Goal: Task Accomplishment & Management: Use online tool/utility

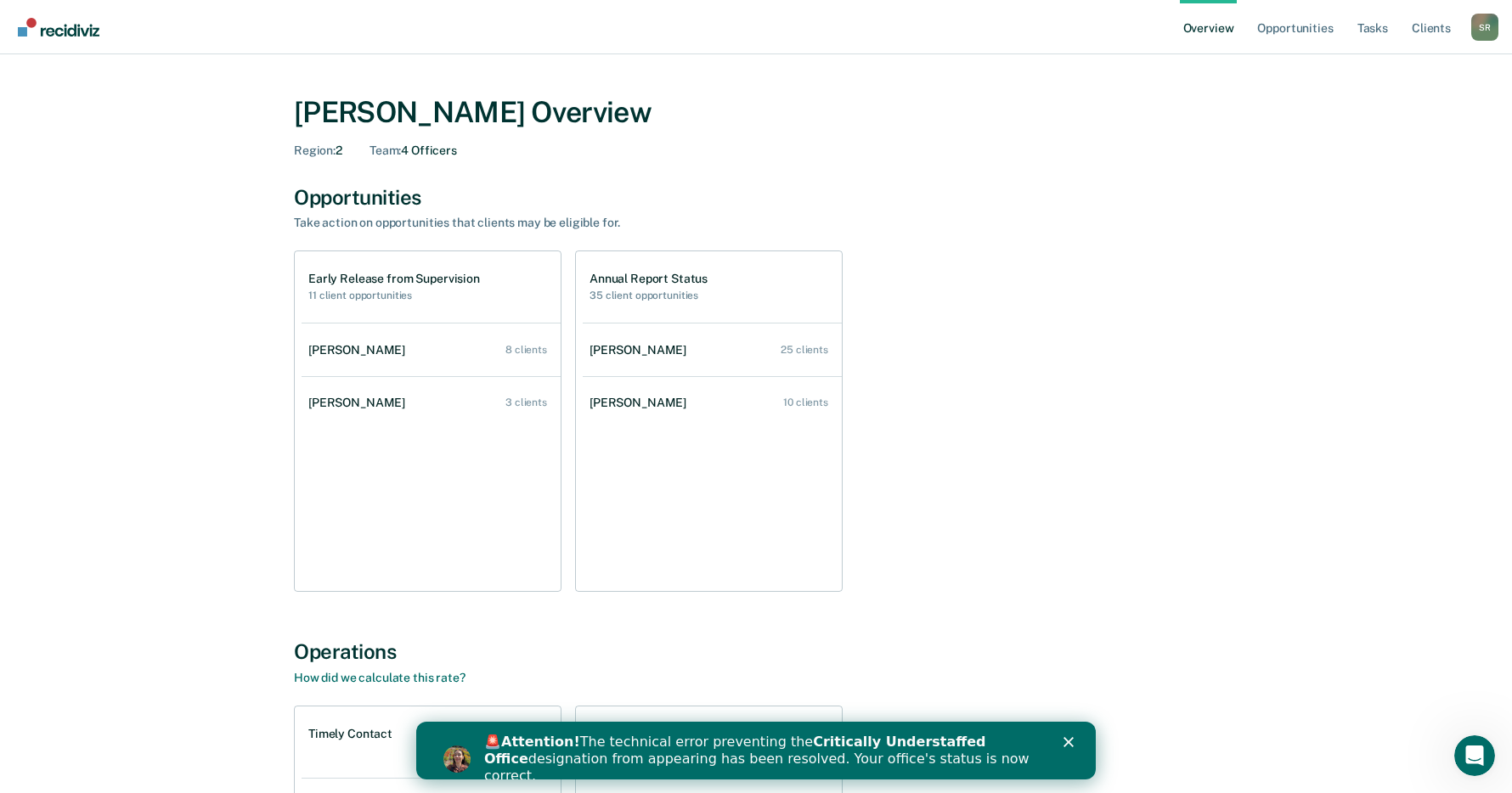
scroll to position [343, 0]
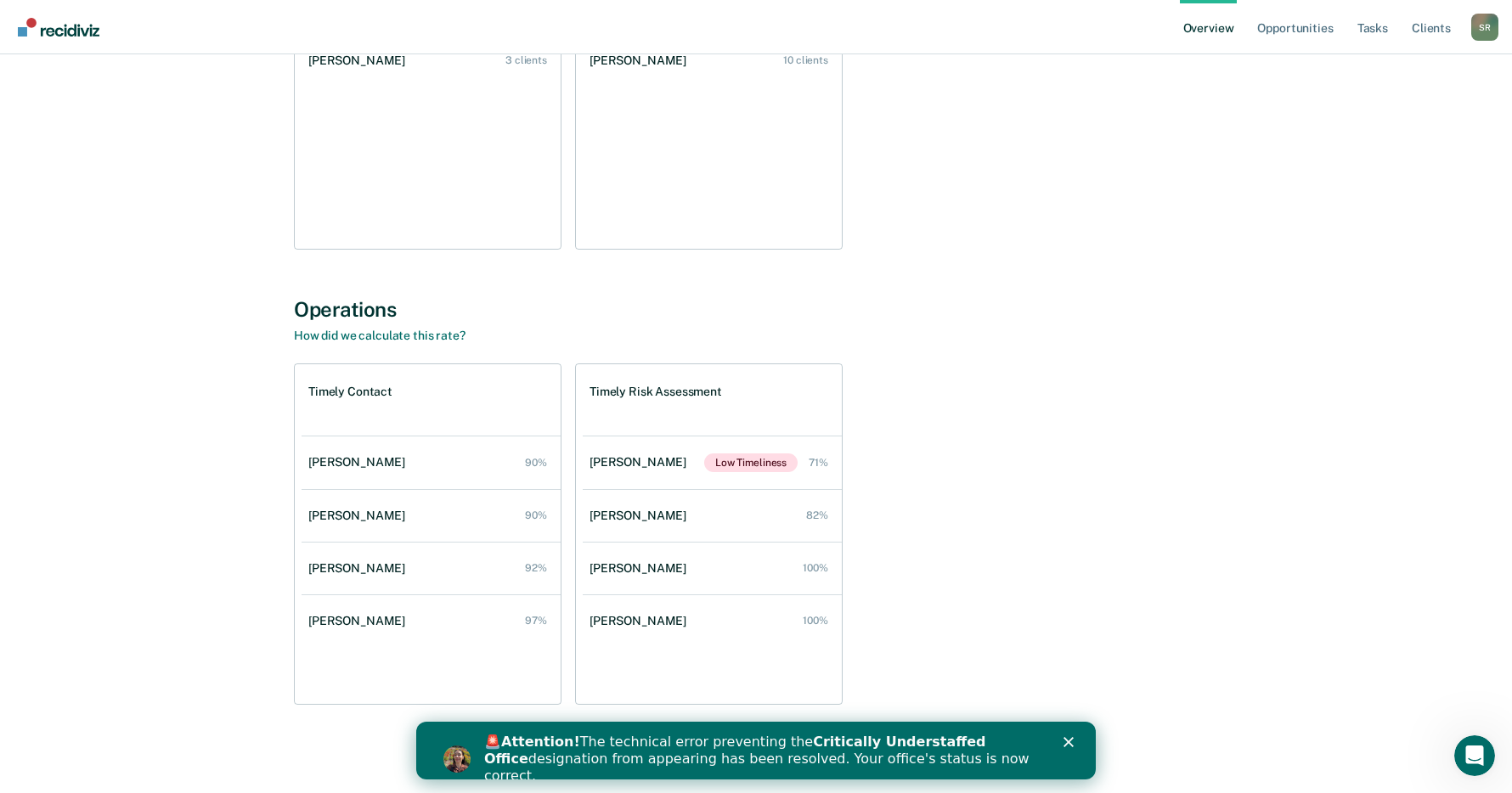
click at [1071, 741] on icon "Close" at bounding box center [1069, 742] width 10 height 10
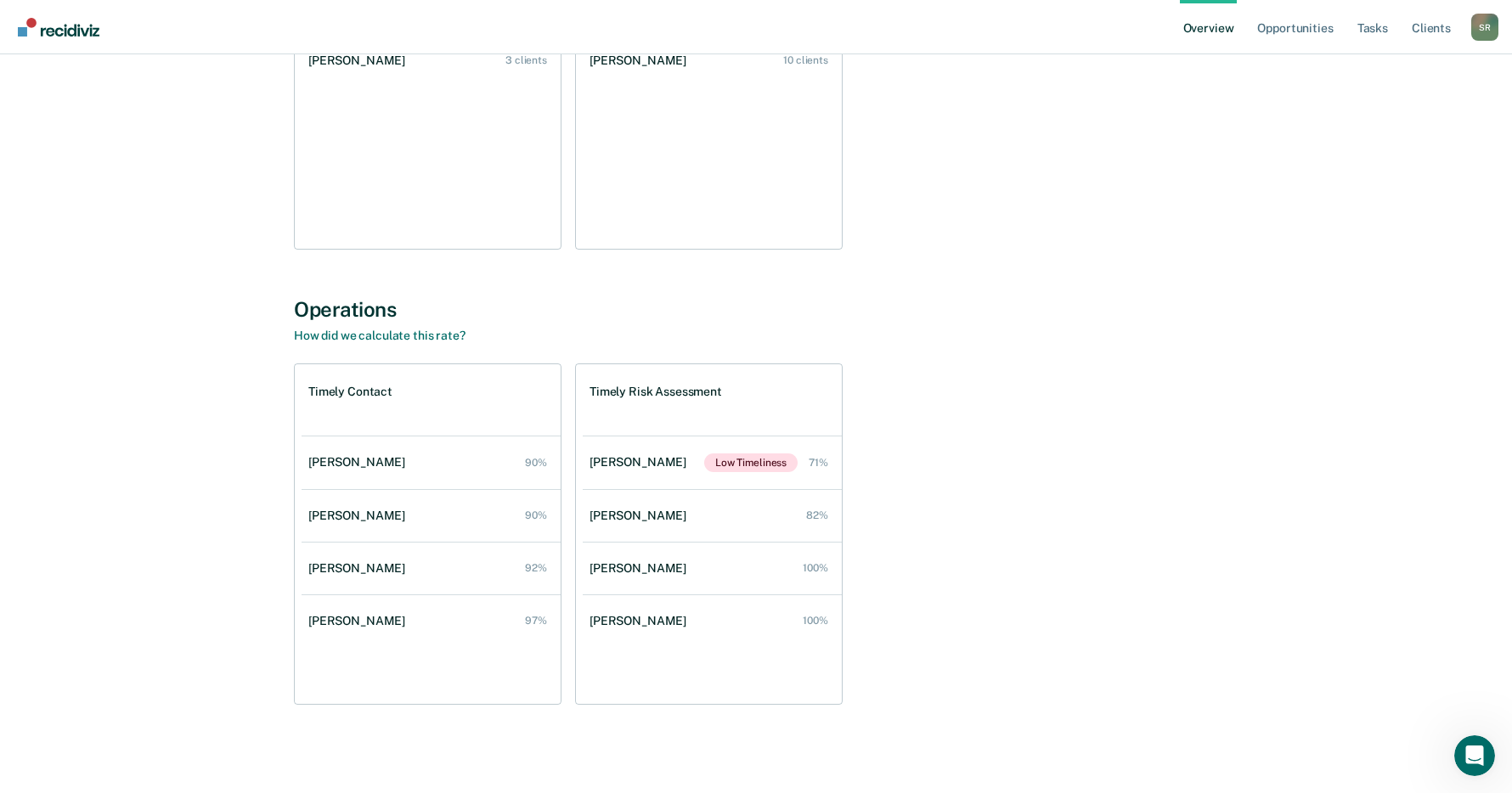
click at [1099, 443] on div "Timely Contact [PERSON_NAME] 90% [PERSON_NAME] 90% [PERSON_NAME] 92% [PERSON_NA…" at bounding box center [756, 534] width 924 height 342
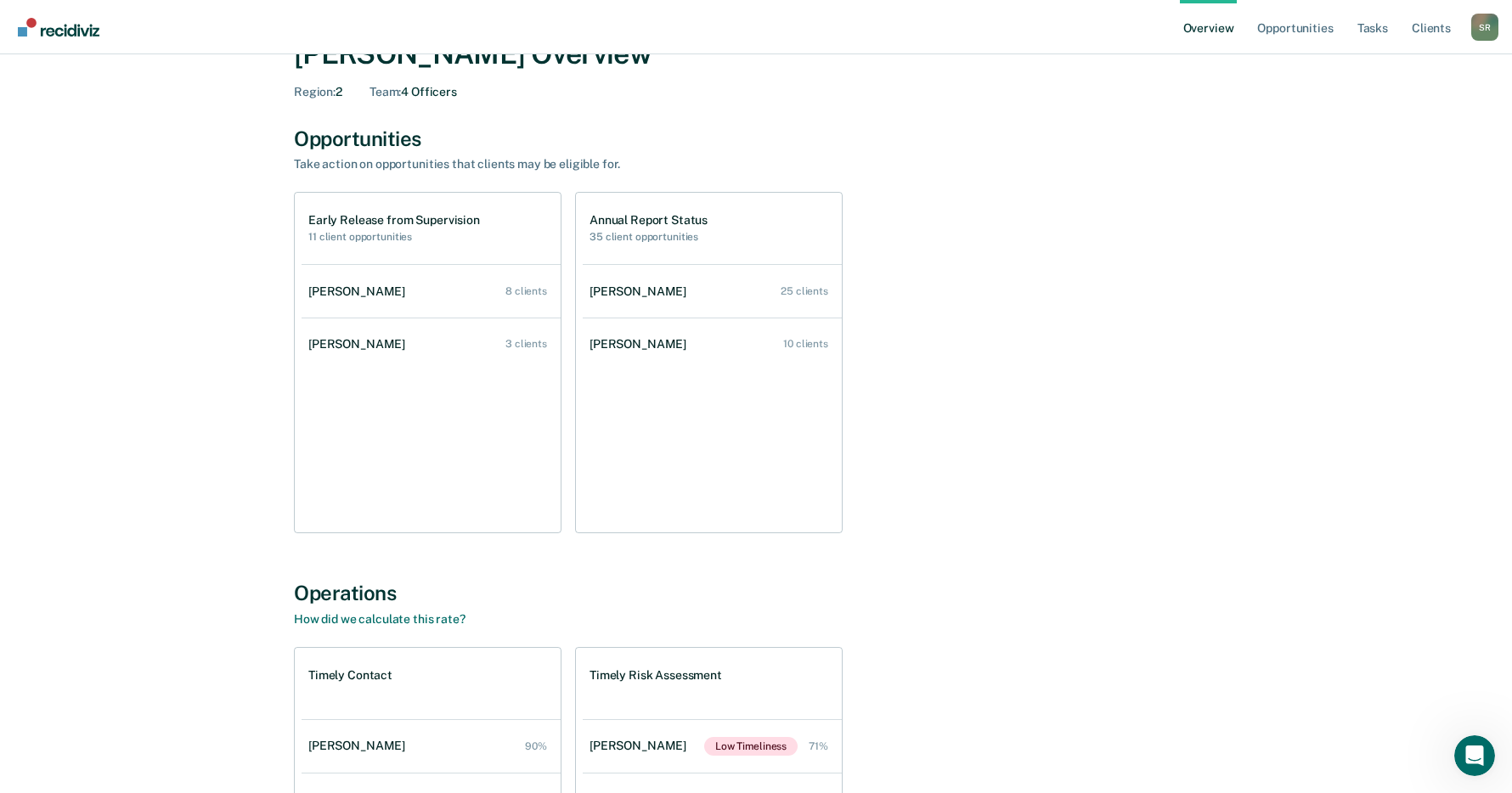
scroll to position [0, 0]
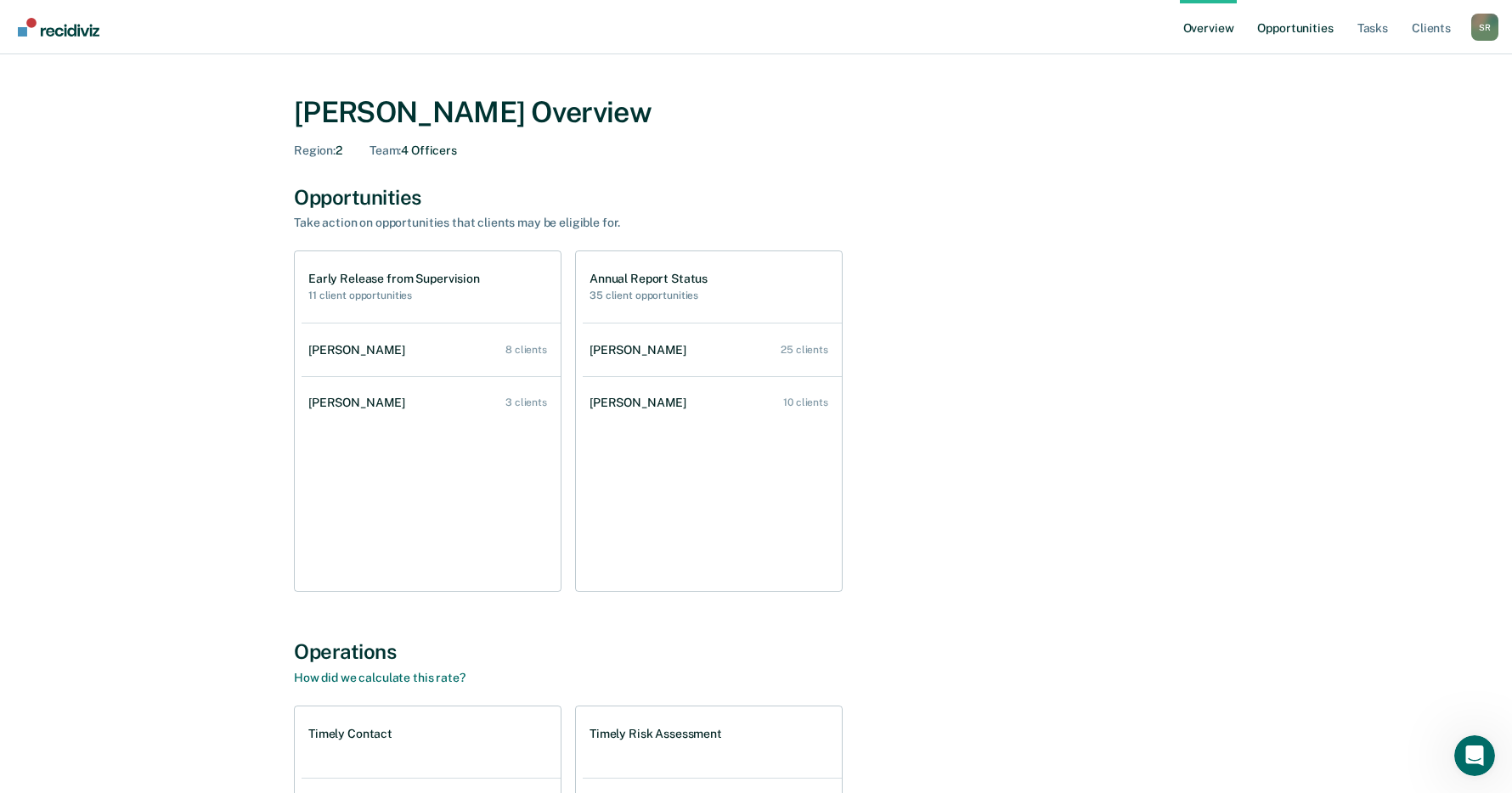
click at [1309, 29] on link "Opportunities" at bounding box center [1295, 26] width 82 height 54
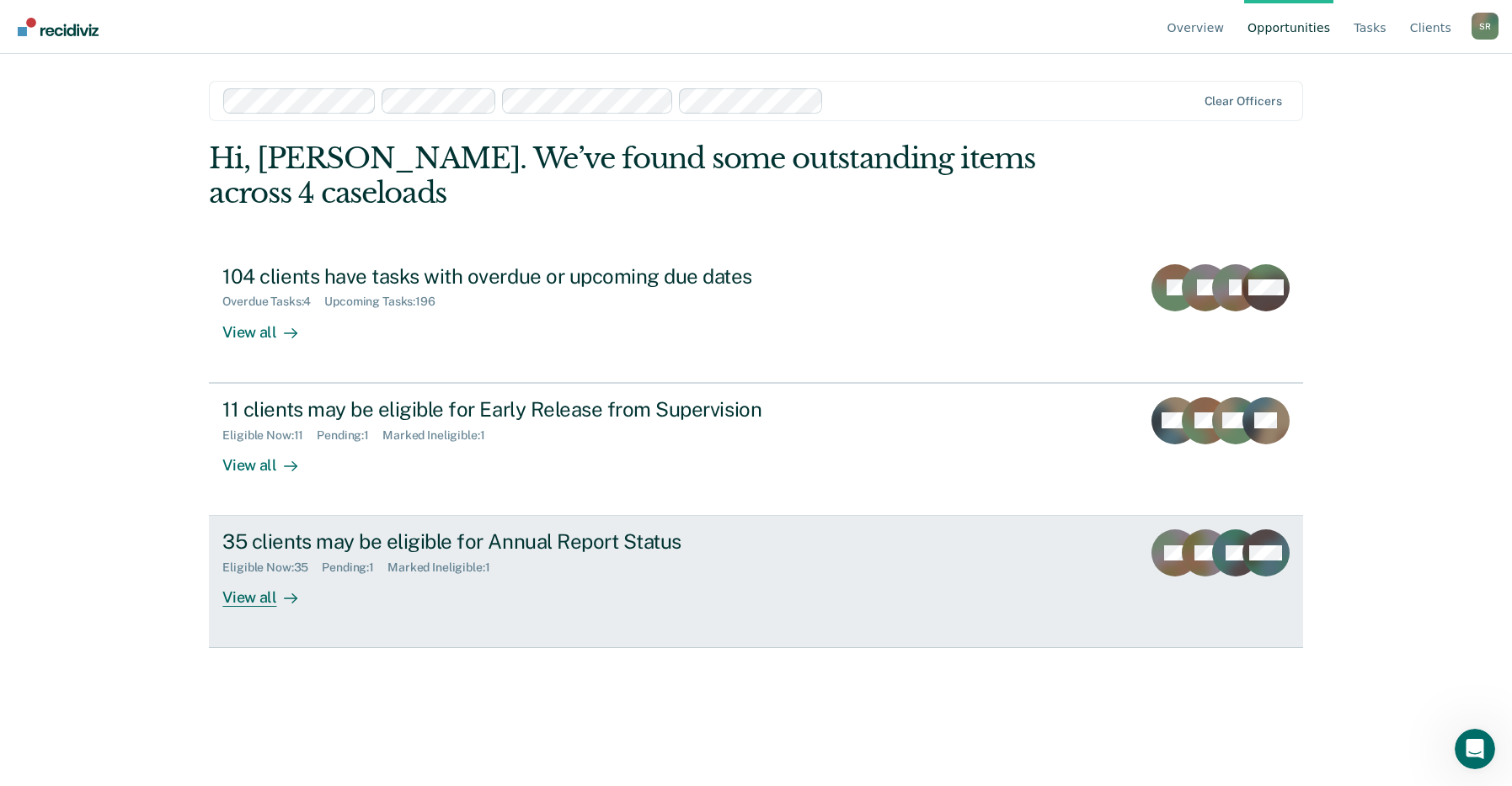
click at [1218, 563] on icon at bounding box center [1223, 544] width 70 height 71
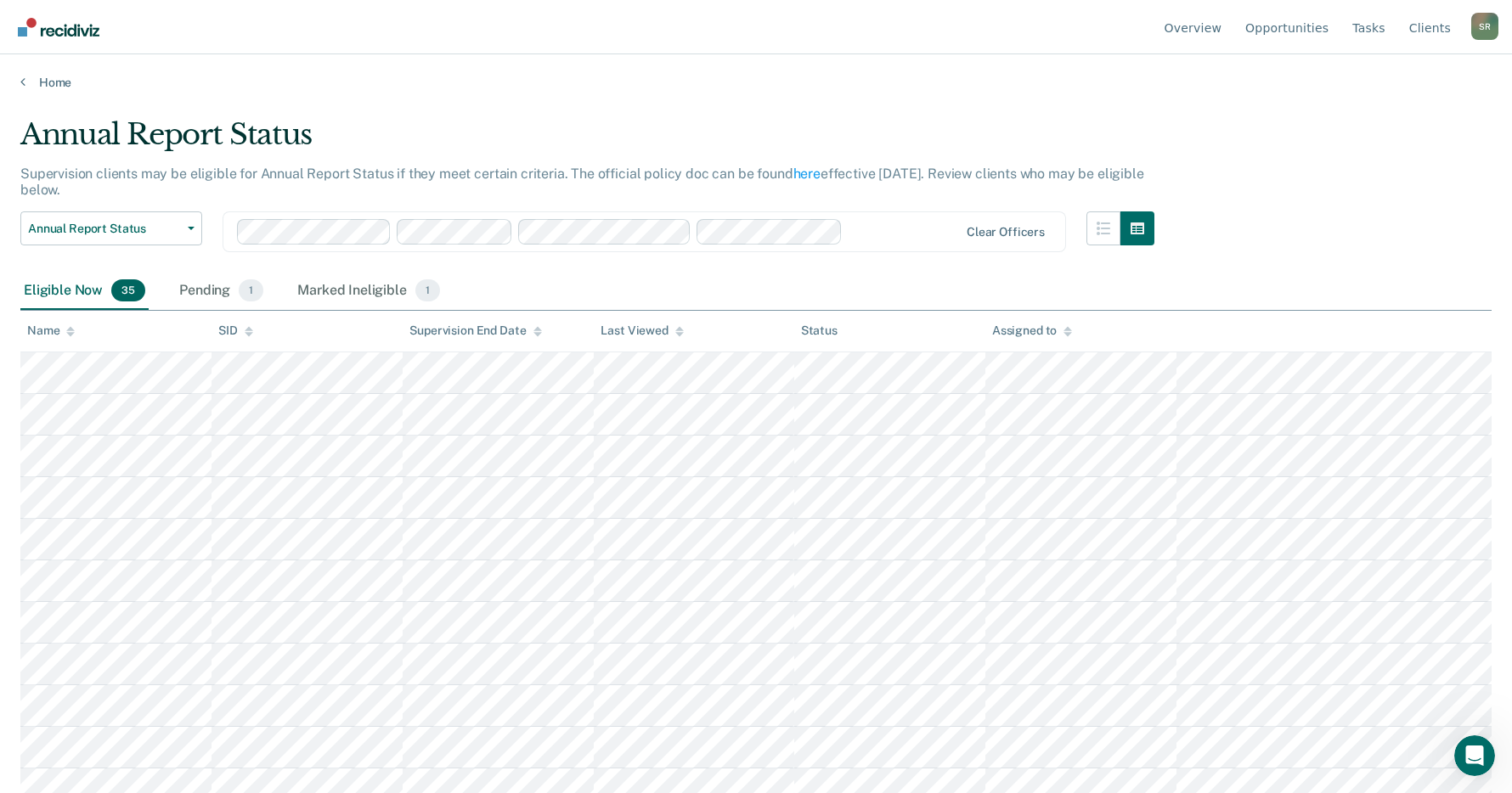
click at [1297, 216] on div "Annual Report Status Supervision clients may be eligible for Annual Report Stat…" at bounding box center [756, 391] width 1471 height 549
click at [193, 224] on button "Annual Report Status" at bounding box center [111, 229] width 182 height 34
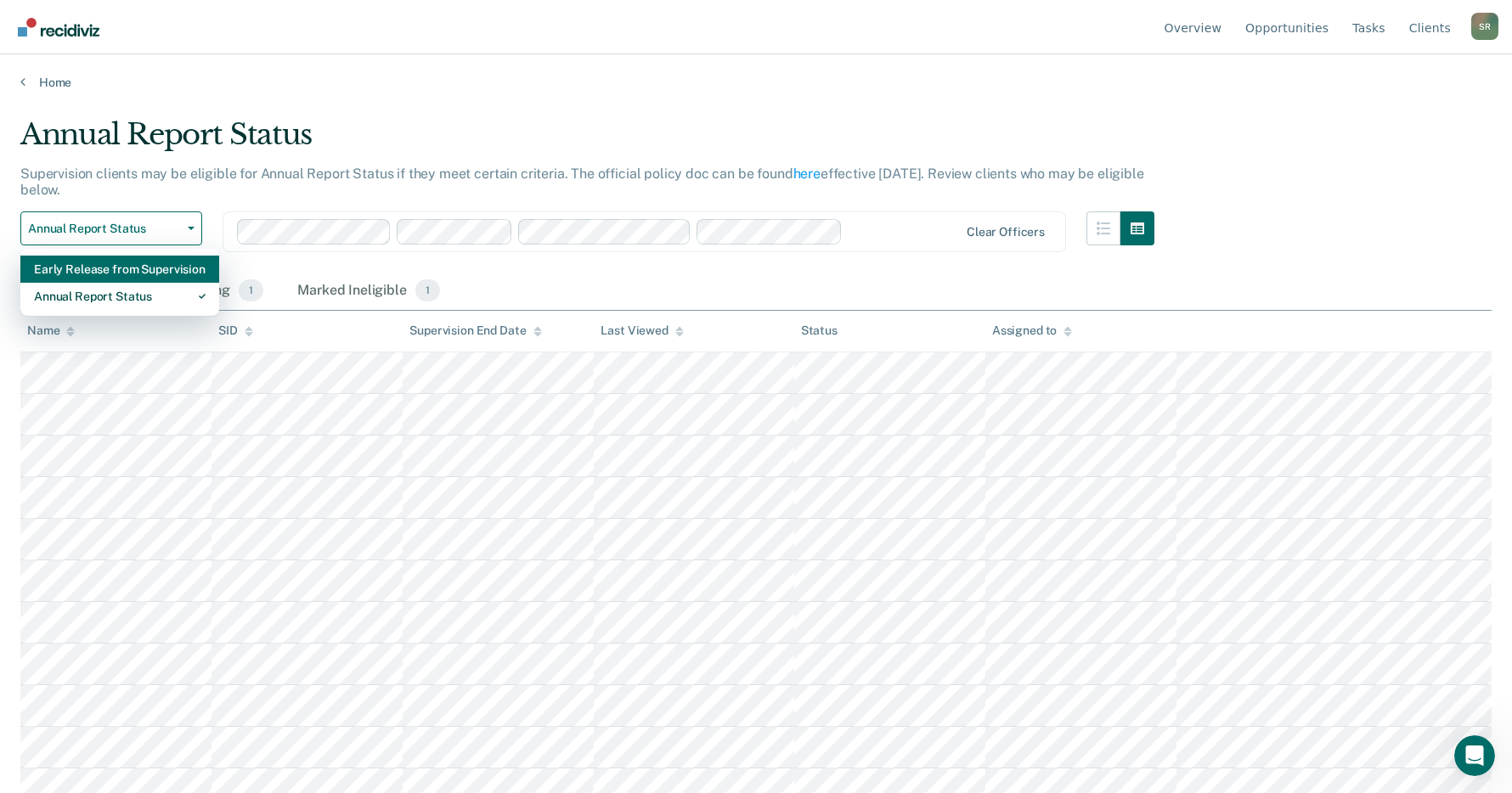
click at [90, 265] on div "Early Release from Supervision" at bounding box center [120, 270] width 172 height 27
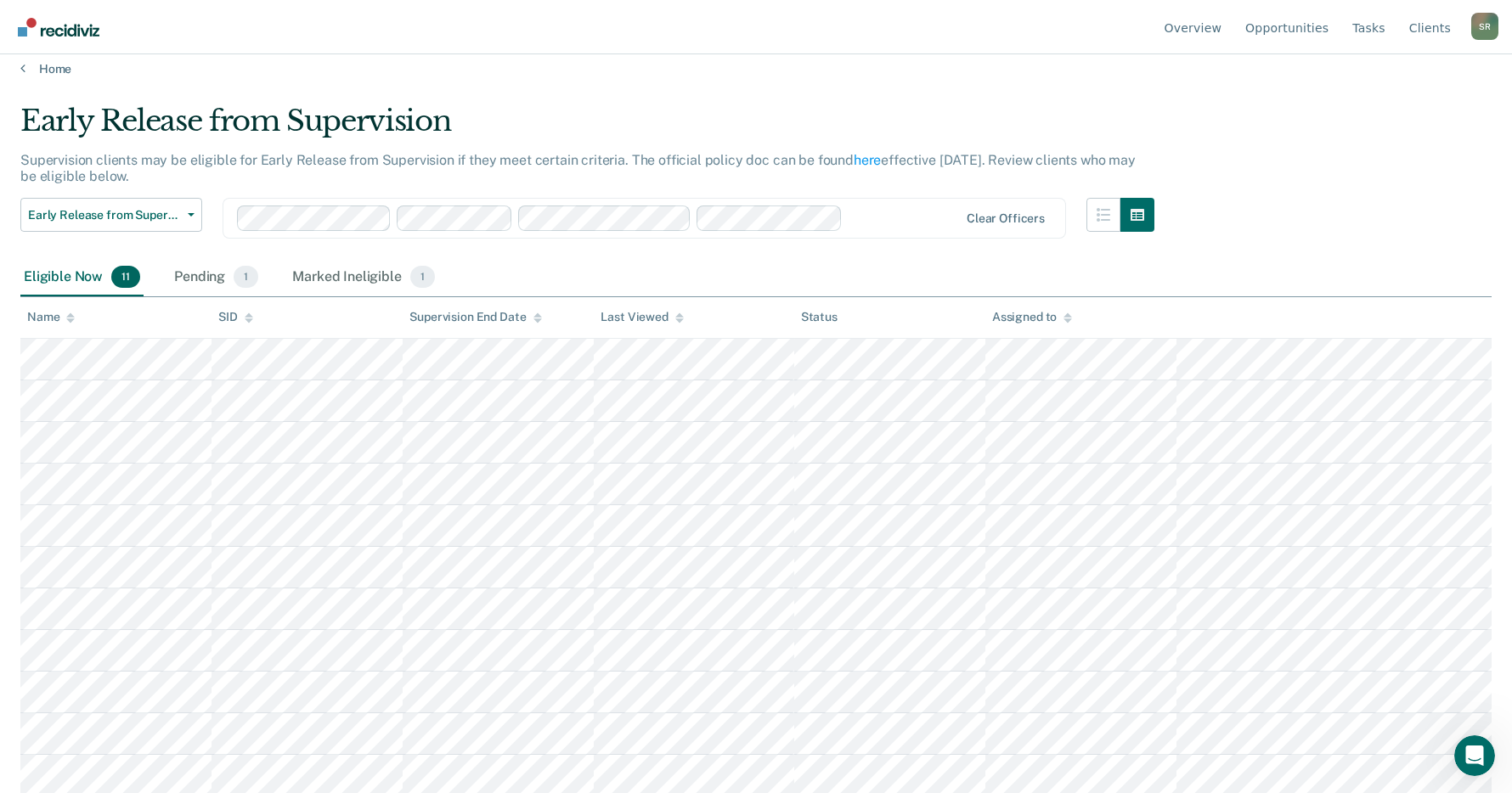
scroll to position [17, 0]
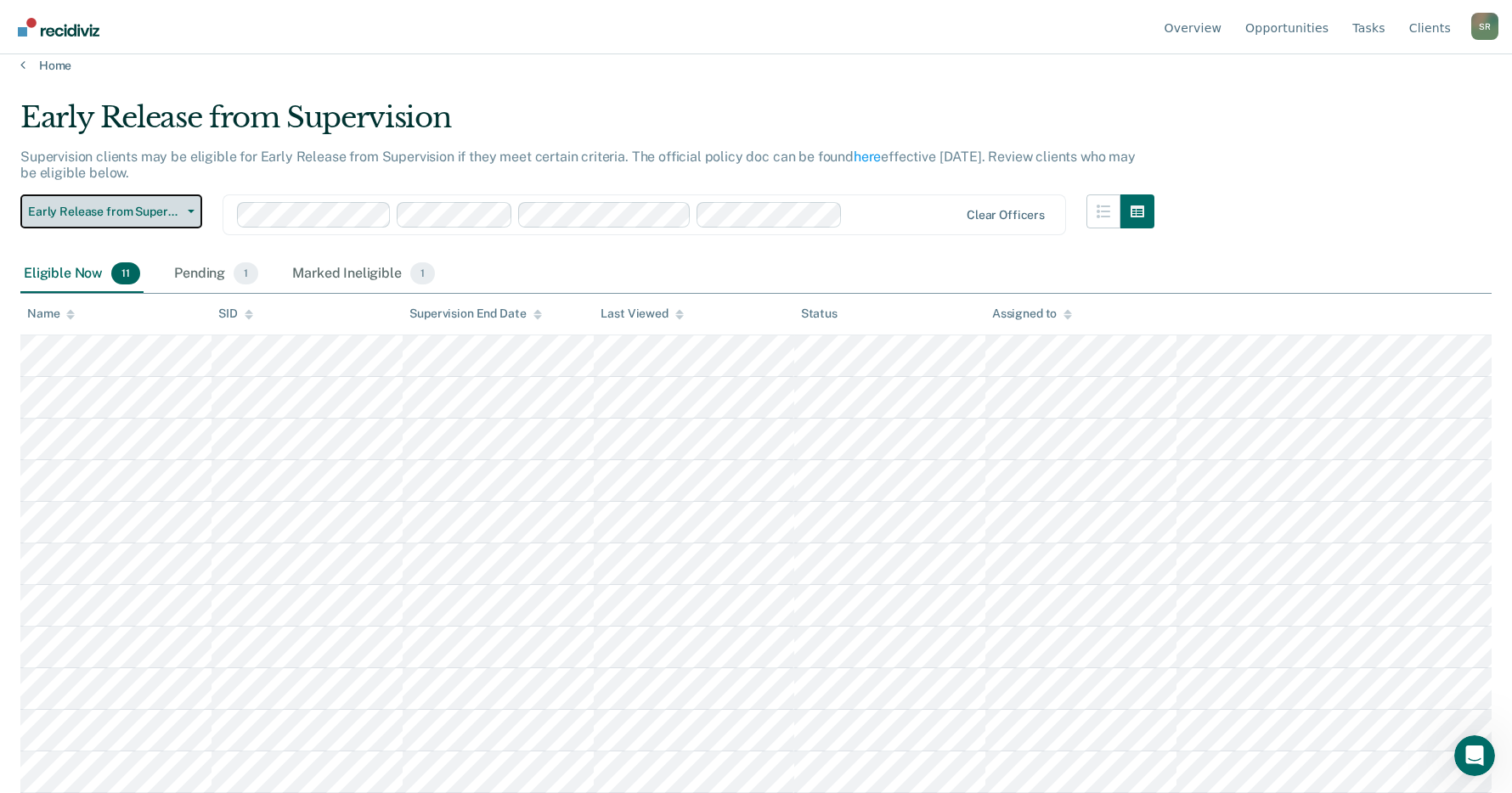
click at [188, 208] on button "Early Release from Supervision" at bounding box center [111, 211] width 182 height 34
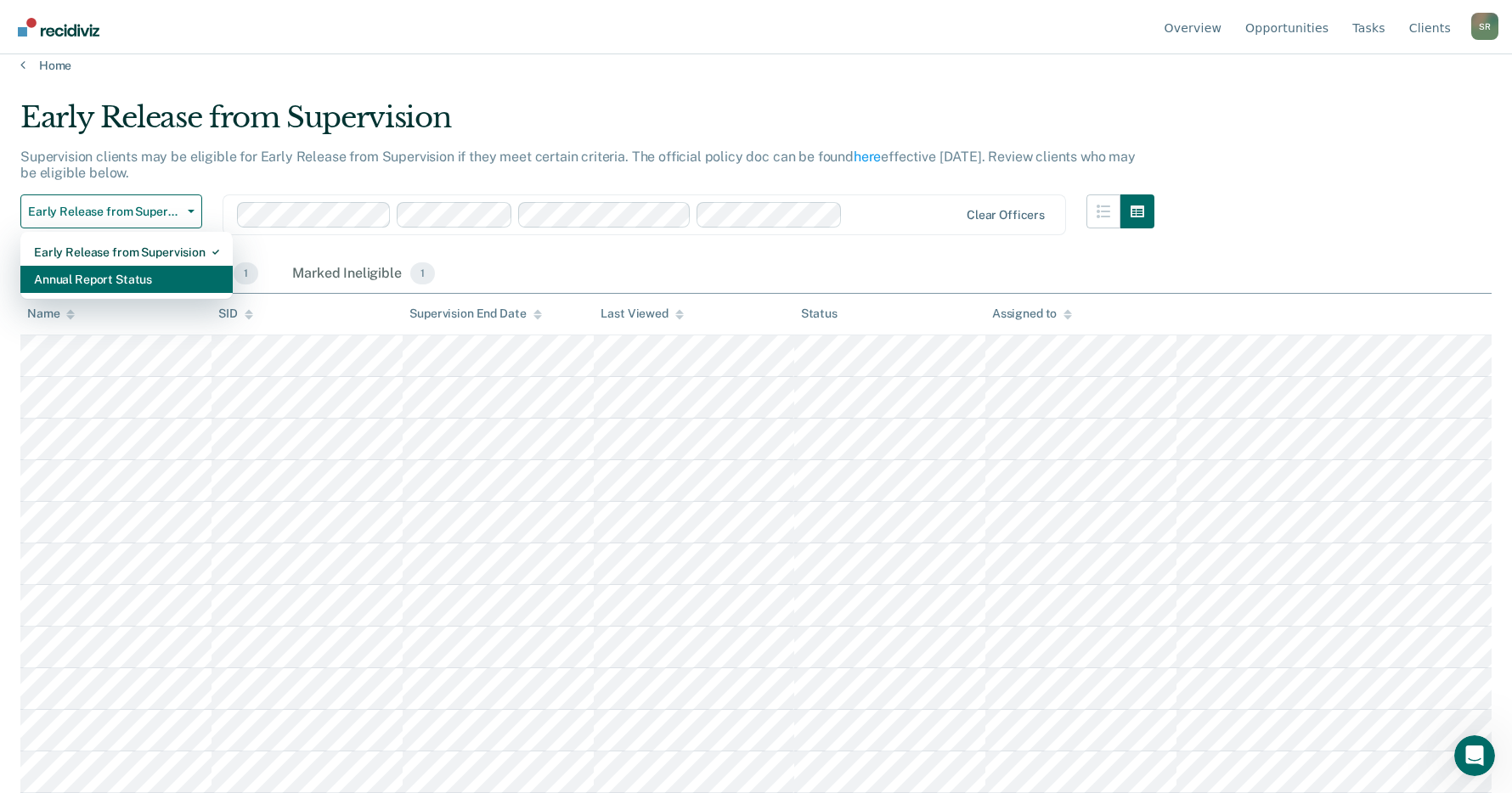
drag, startPoint x: 98, startPoint y: 282, endPoint x: 200, endPoint y: 262, distance: 103.9
click at [98, 281] on div "Annual Report Status" at bounding box center [127, 280] width 185 height 27
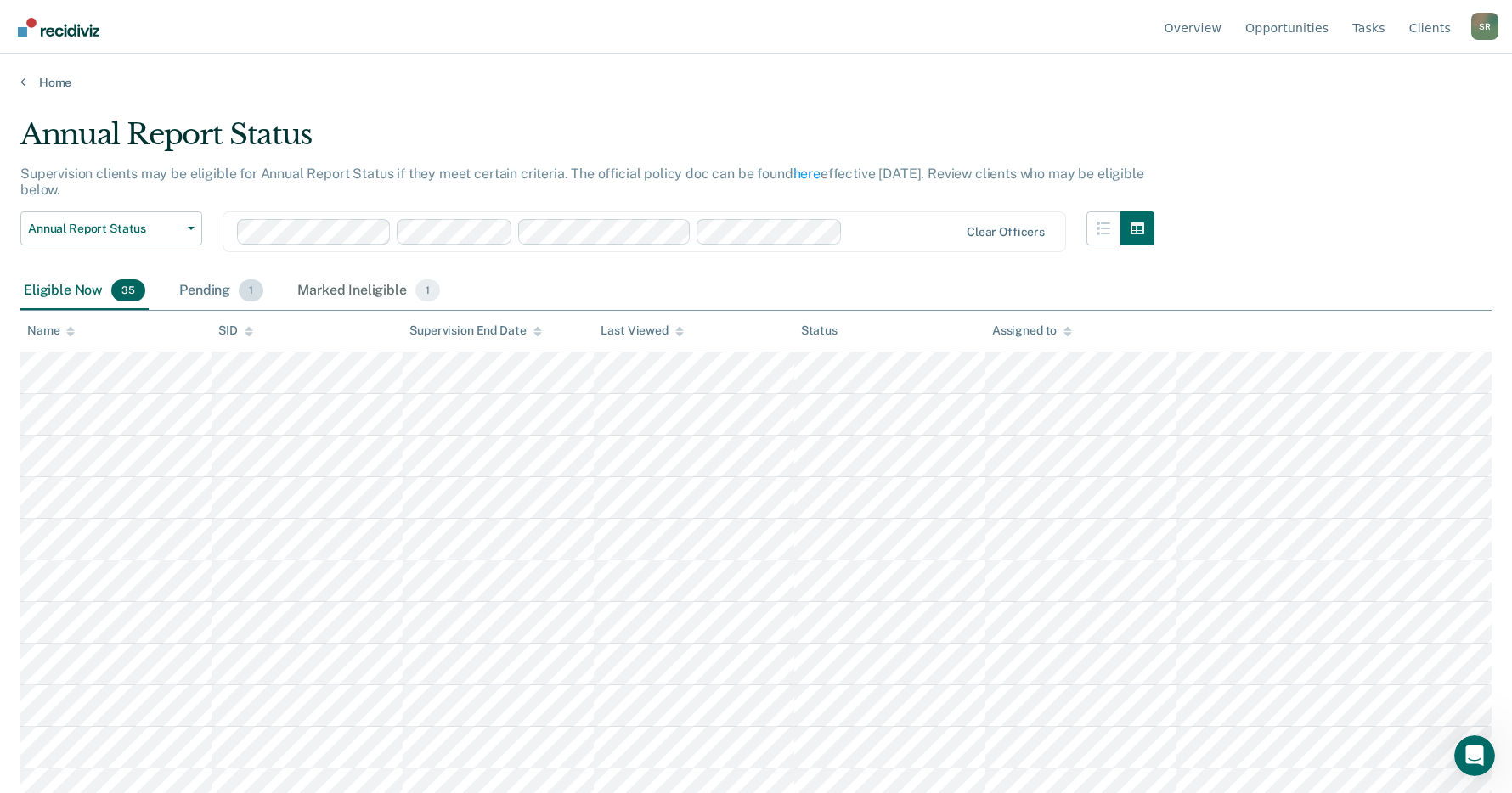
click at [200, 289] on div "Pending 1" at bounding box center [221, 291] width 91 height 37
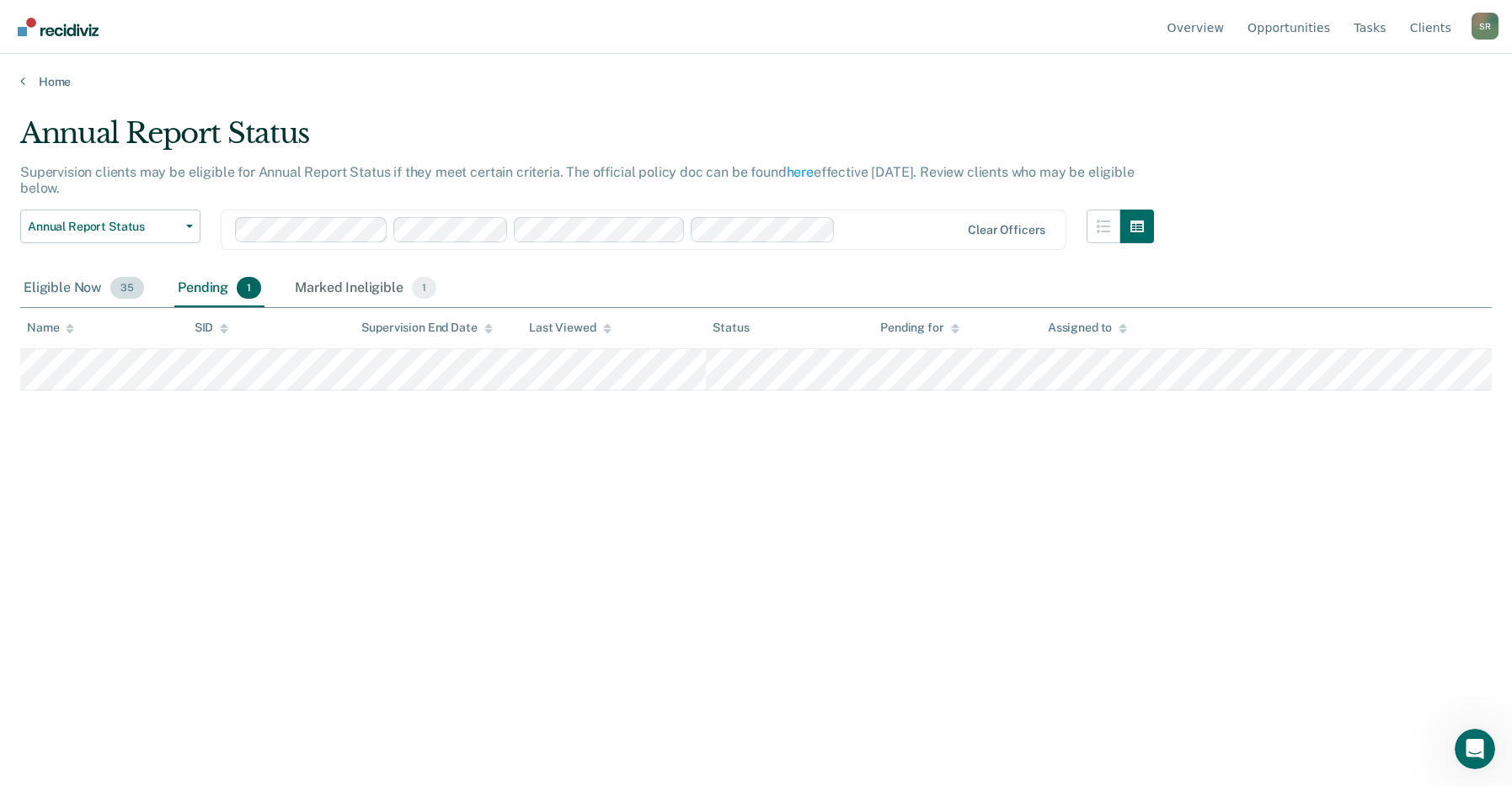
drag, startPoint x: 59, startPoint y: 283, endPoint x: 78, endPoint y: 285, distance: 19.1
click at [59, 283] on div "Eligible Now 35" at bounding box center [84, 289] width 127 height 37
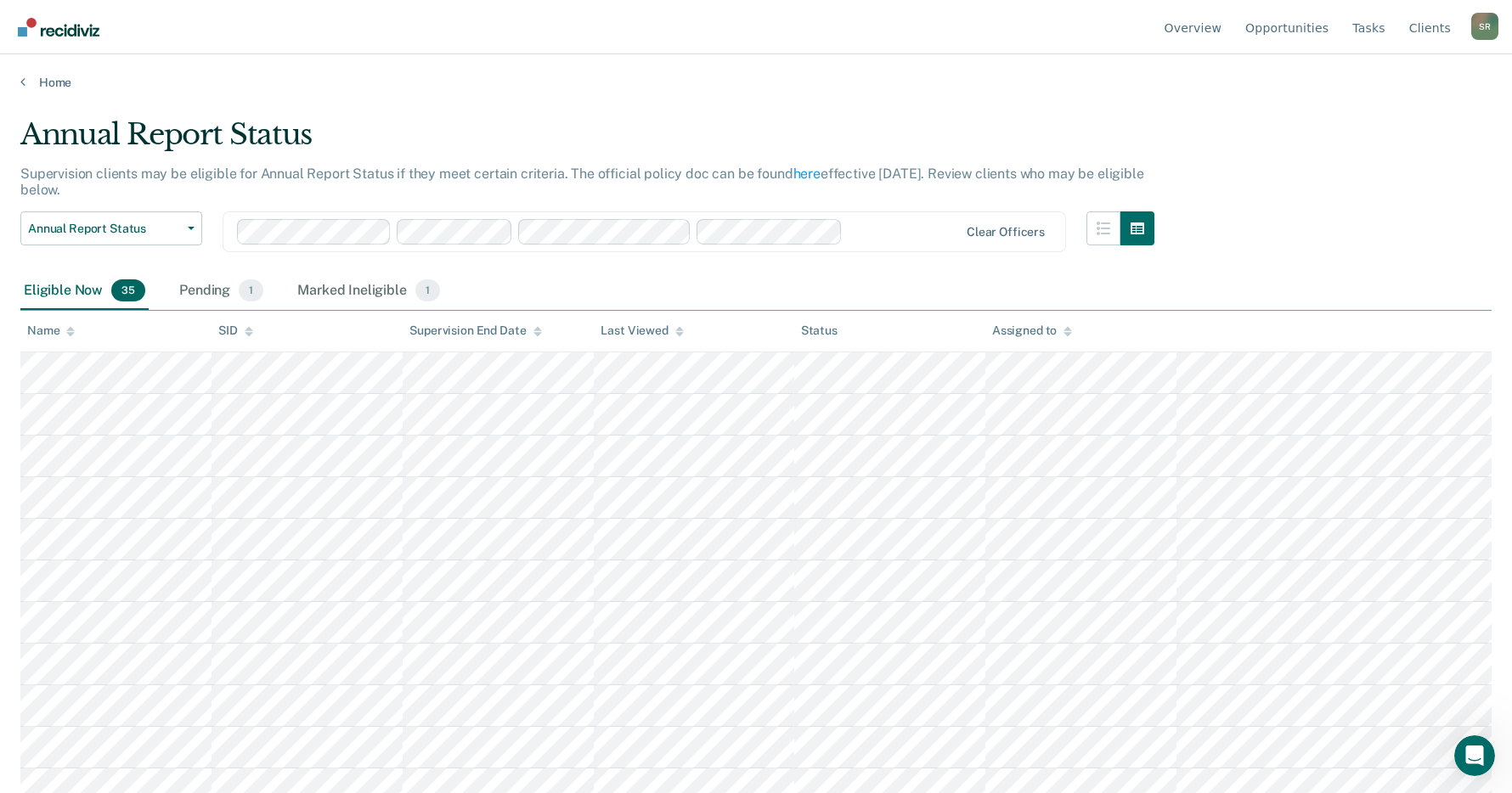
click at [61, 331] on div "Name" at bounding box center [51, 331] width 47 height 15
click at [209, 293] on div "Pending 1" at bounding box center [221, 291] width 91 height 37
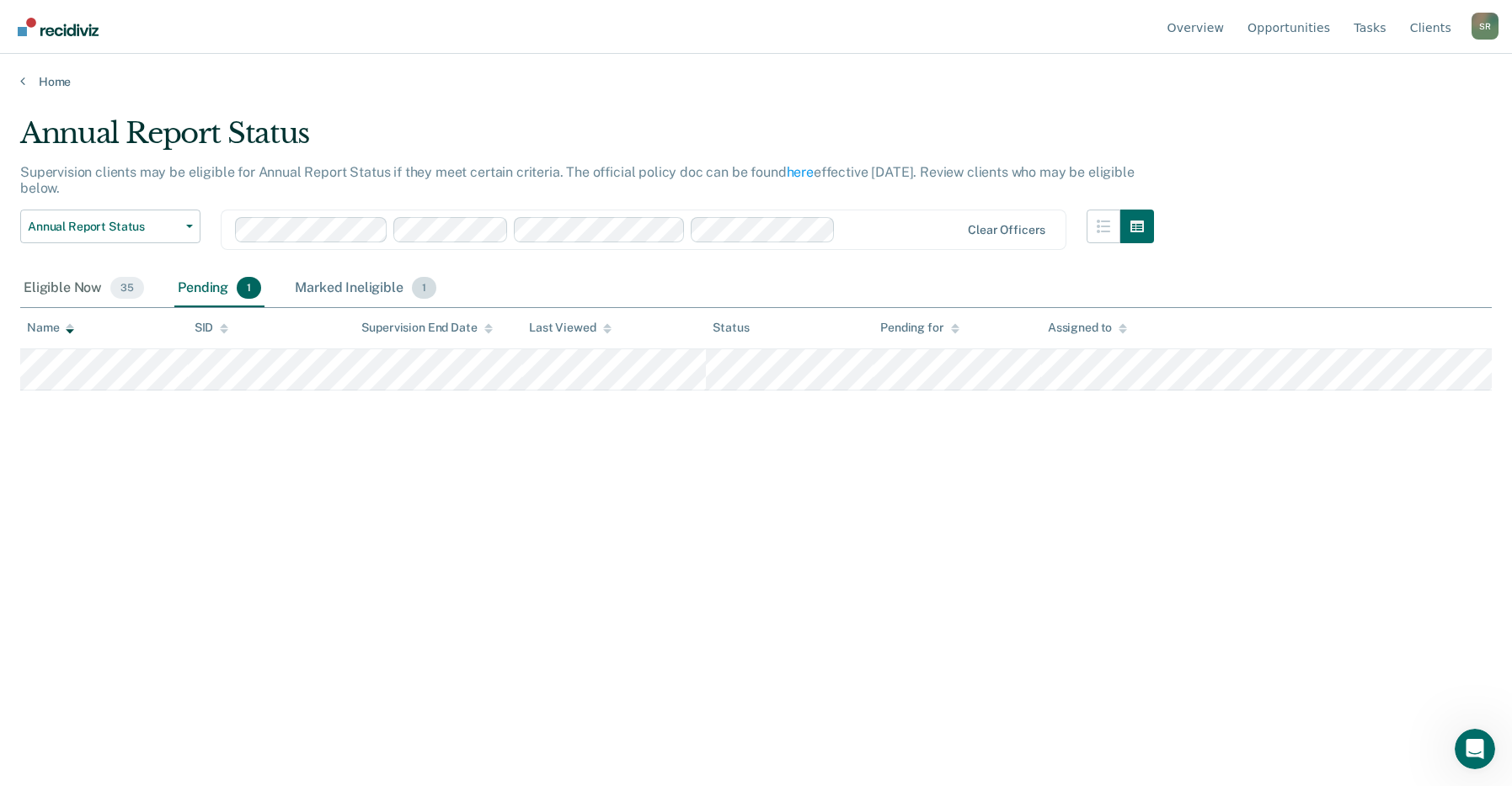
click at [347, 291] on div "Marked Ineligible 1" at bounding box center [365, 289] width 148 height 37
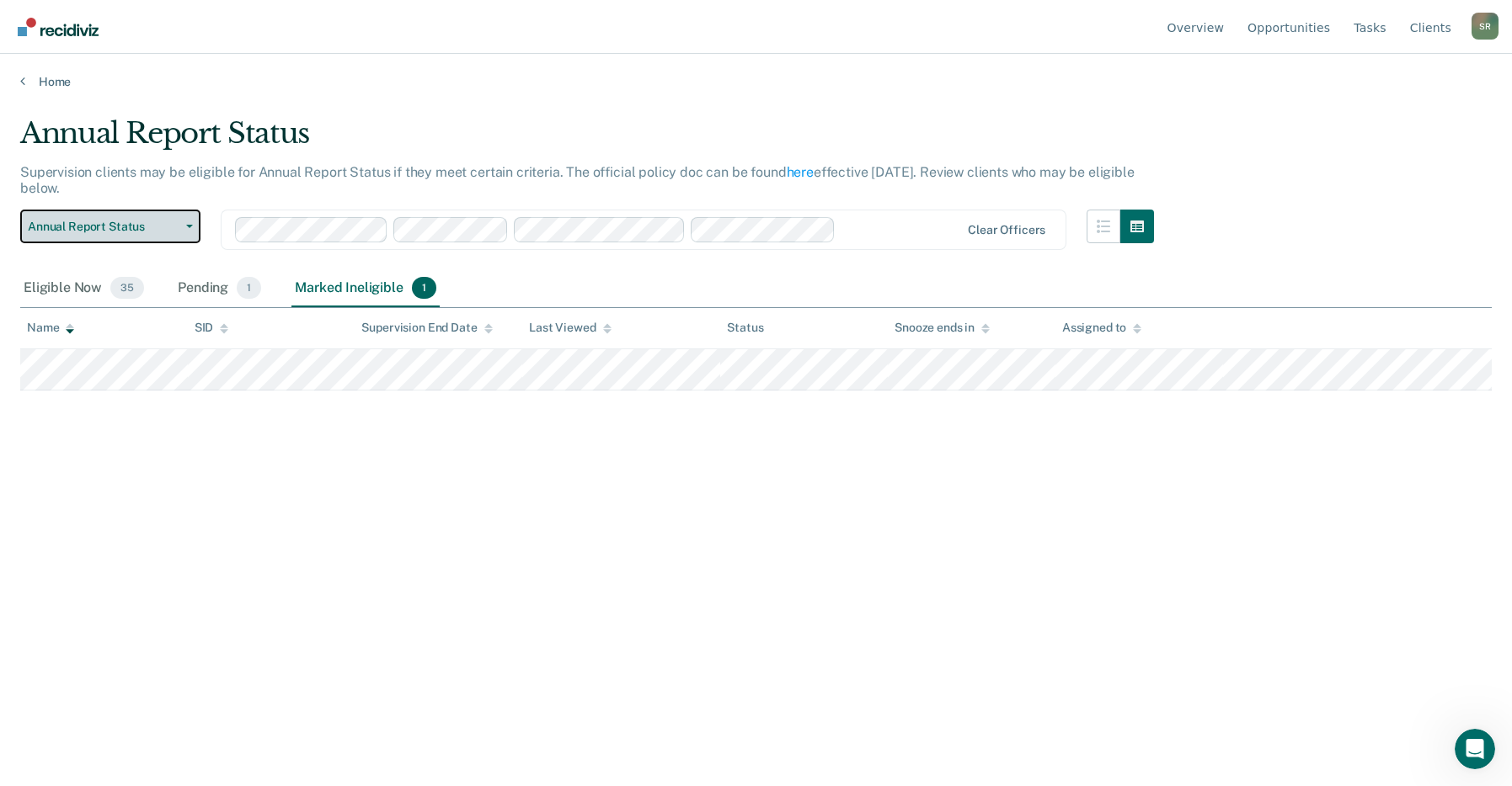
click at [177, 217] on button "Annual Report Status" at bounding box center [110, 227] width 180 height 34
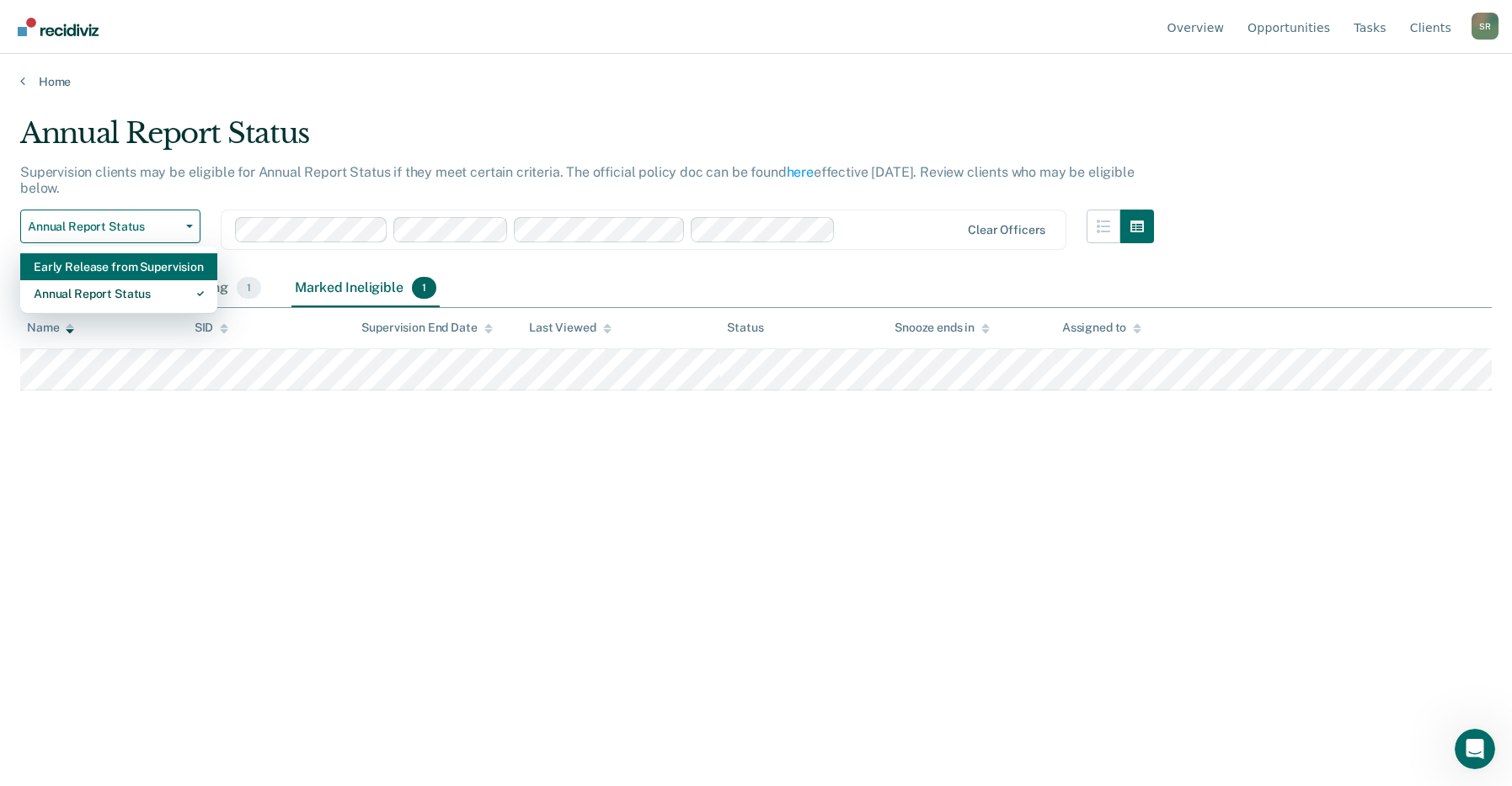
click at [67, 265] on div "Early Release from Supervision" at bounding box center [119, 268] width 170 height 27
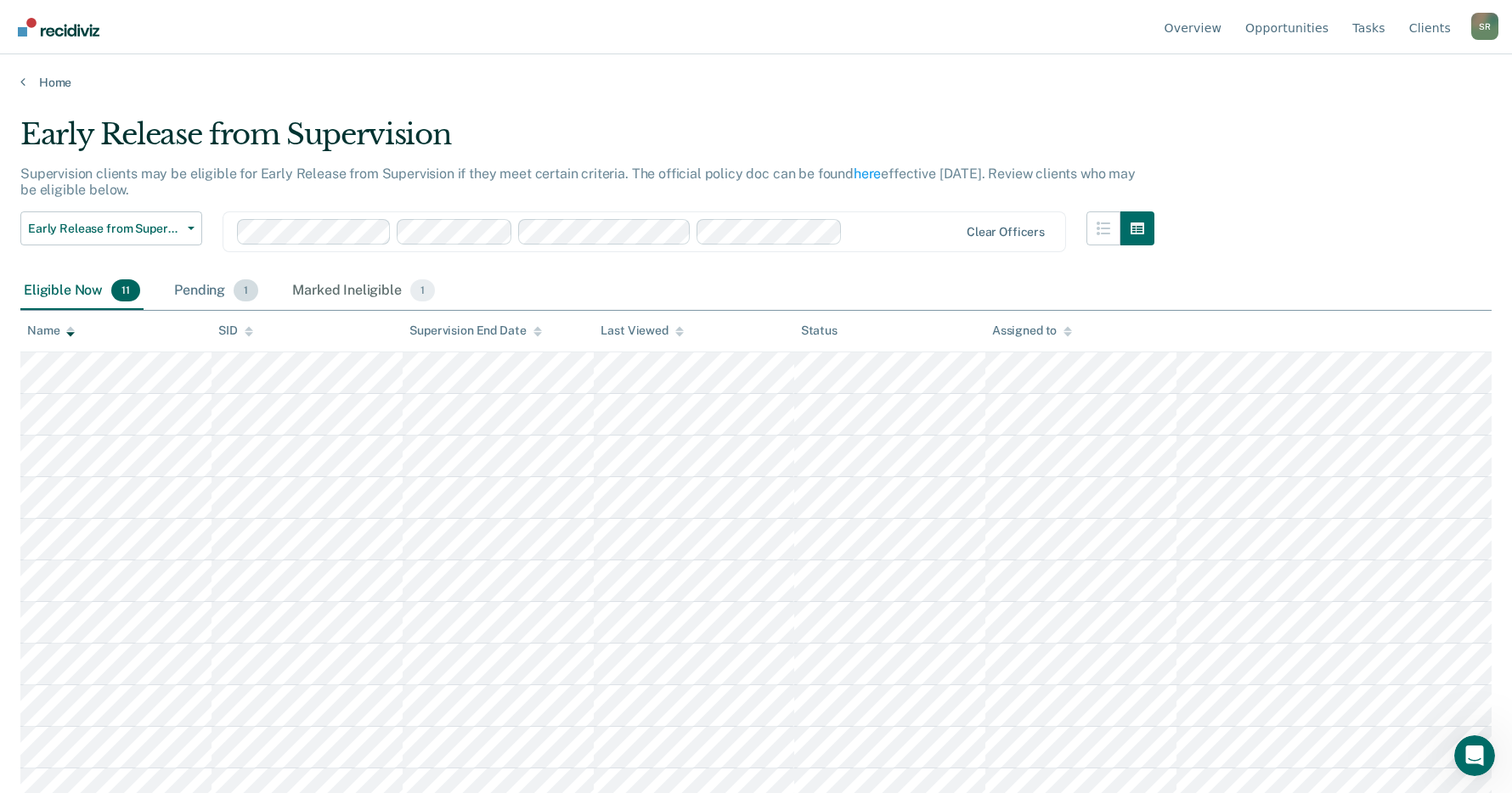
click at [226, 292] on div "Pending 1" at bounding box center [216, 291] width 91 height 37
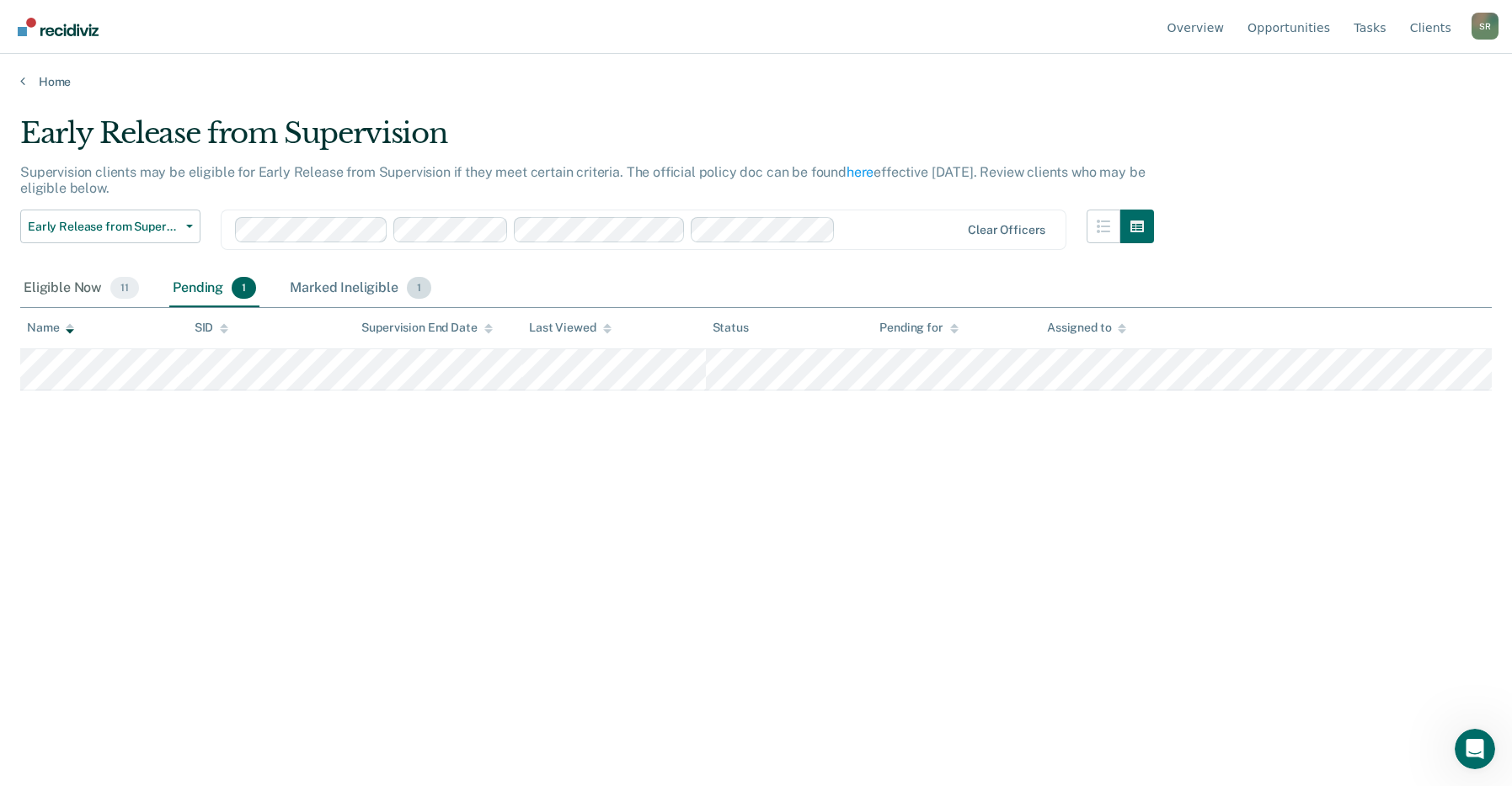
click at [335, 284] on div "Marked Ineligible 1" at bounding box center [360, 289] width 148 height 37
click at [75, 284] on div "Eligible Now 11" at bounding box center [82, 289] width 123 height 37
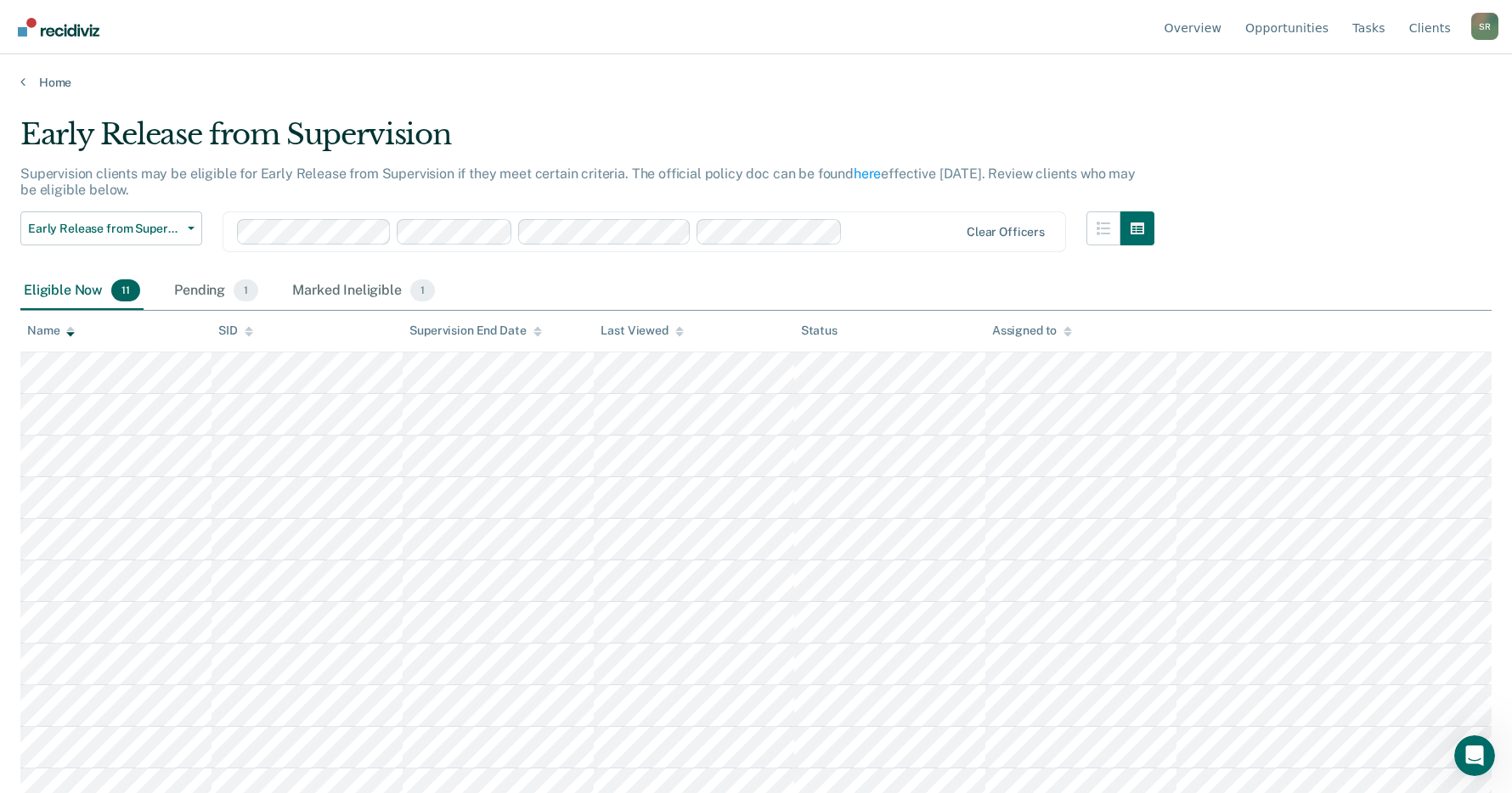
click at [1398, 139] on div "Early Release from Supervision Supervision clients may be eligible for Early Re…" at bounding box center [756, 391] width 1471 height 549
click at [1038, 326] on div "Assigned to" at bounding box center [1031, 331] width 79 height 15
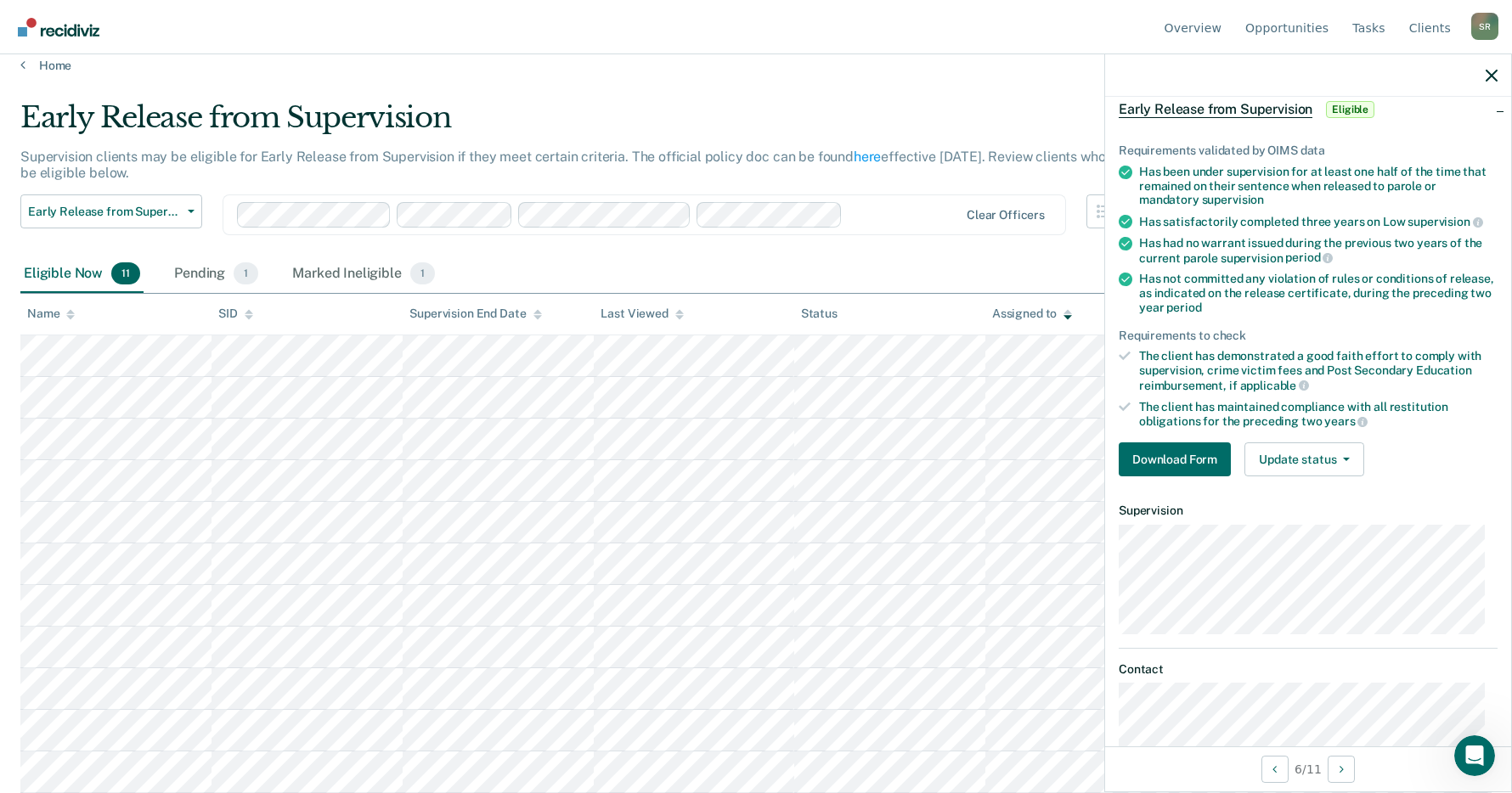
scroll to position [124, 0]
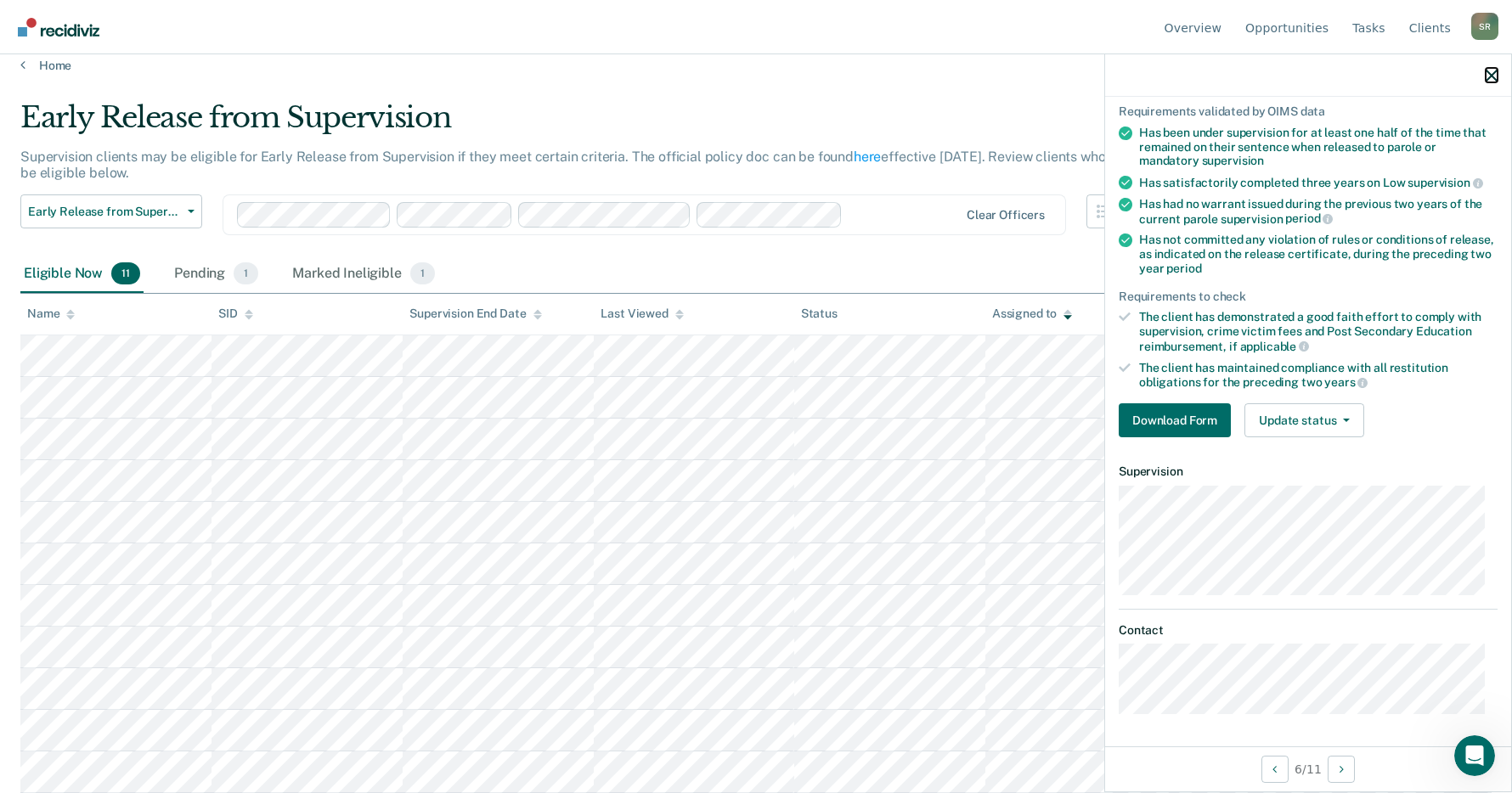
click at [1487, 76] on icon "button" at bounding box center [1491, 76] width 12 height 12
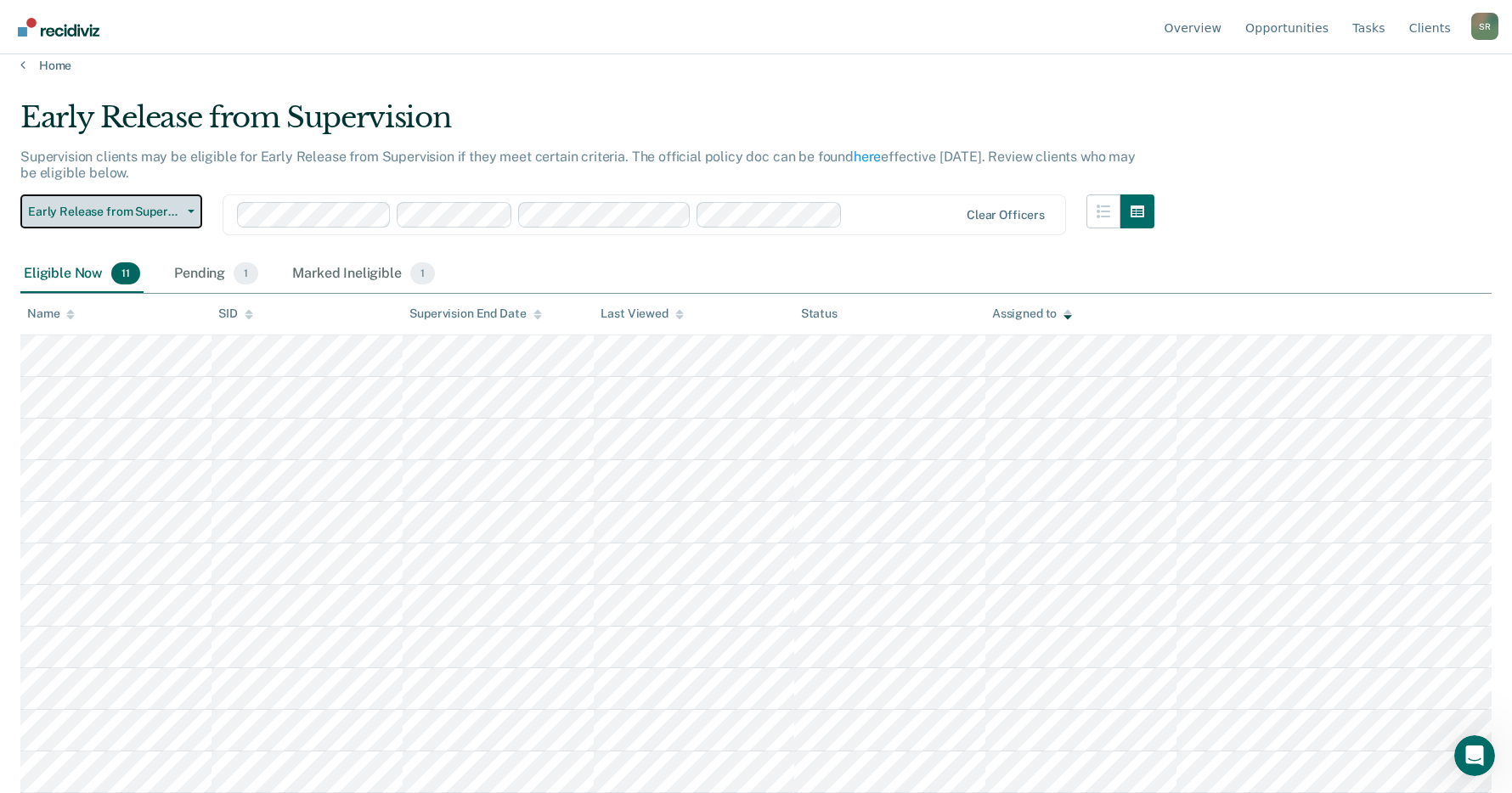
click at [104, 212] on span "Early Release from Supervision" at bounding box center [105, 212] width 153 height 15
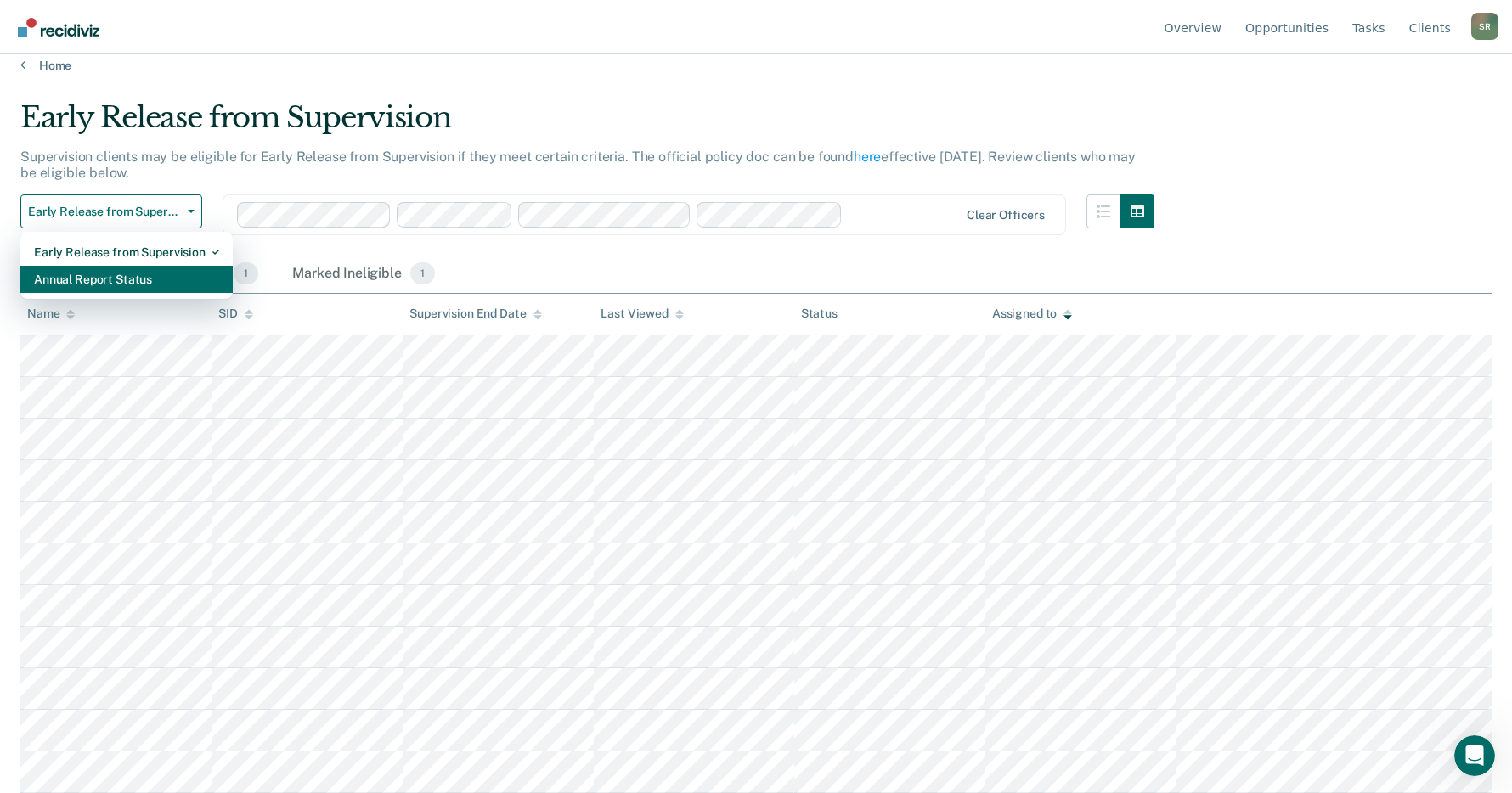
click at [119, 280] on div "Annual Report Status" at bounding box center [127, 280] width 185 height 27
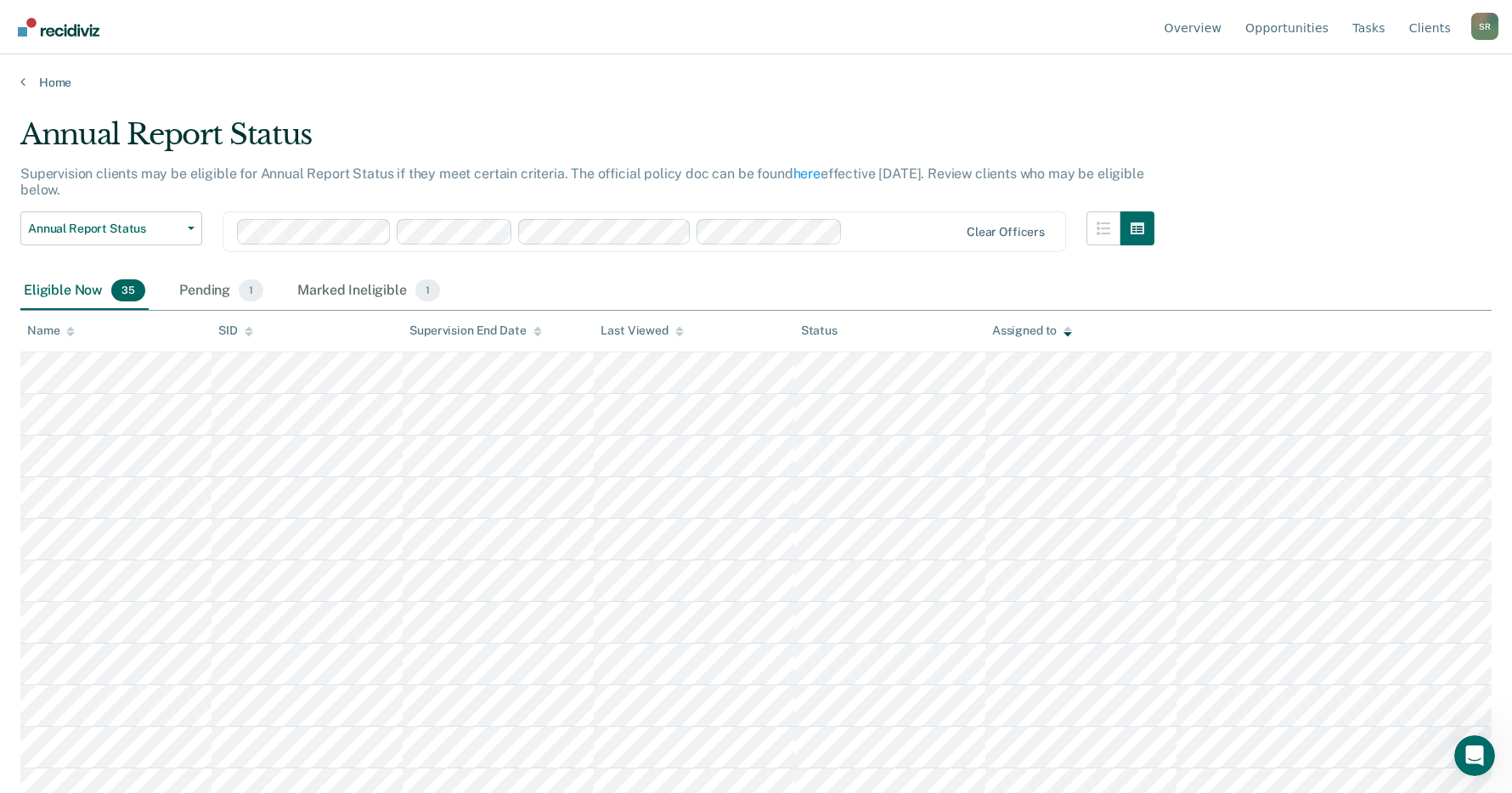
click at [1022, 327] on div "Assigned to" at bounding box center [1031, 331] width 79 height 15
click at [1319, 134] on div "Annual Report Status Supervision clients may be eligible for Annual Report Stat…" at bounding box center [756, 391] width 1471 height 549
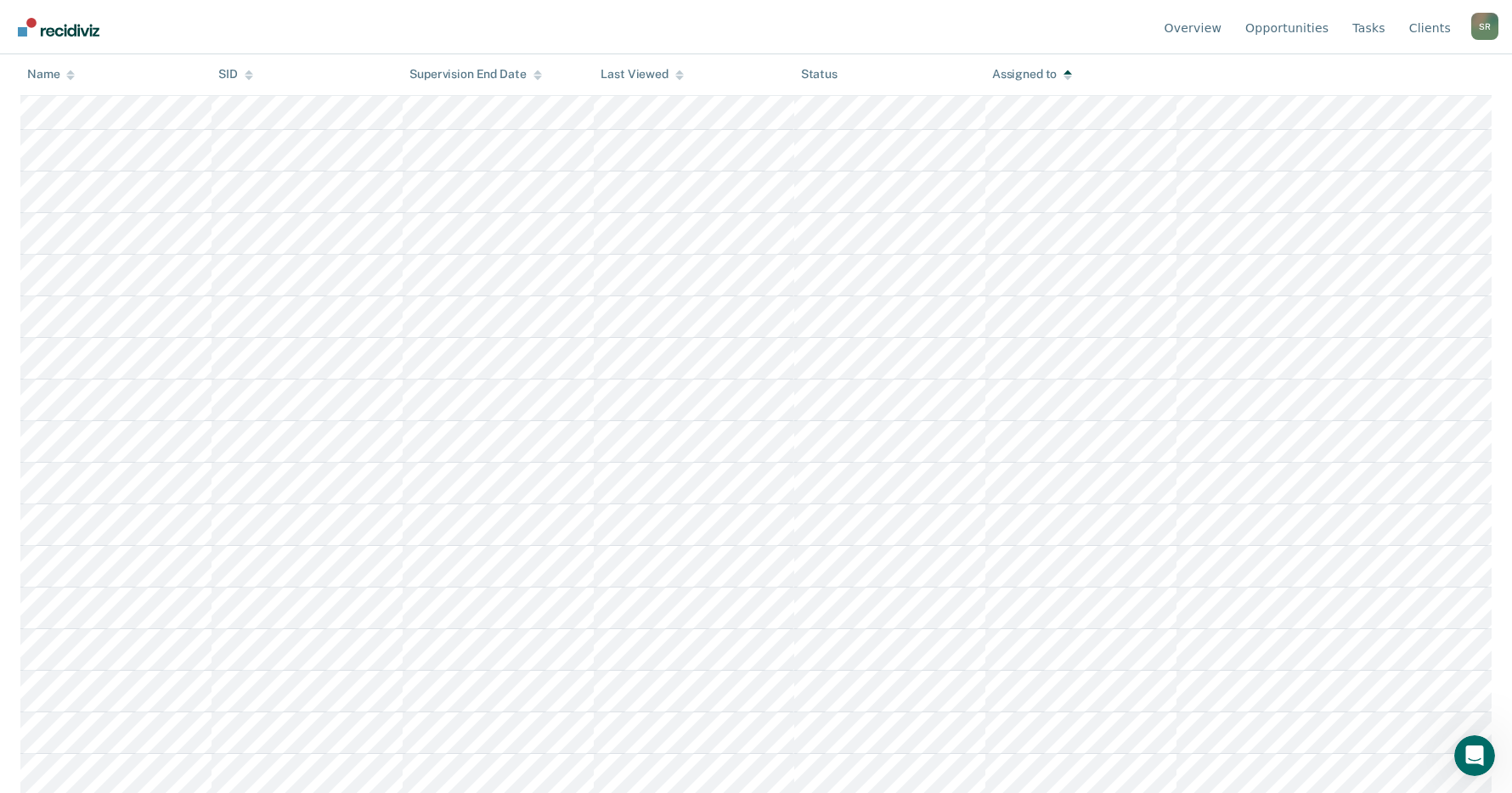
scroll to position [449, 0]
